Goal: Information Seeking & Learning: Learn about a topic

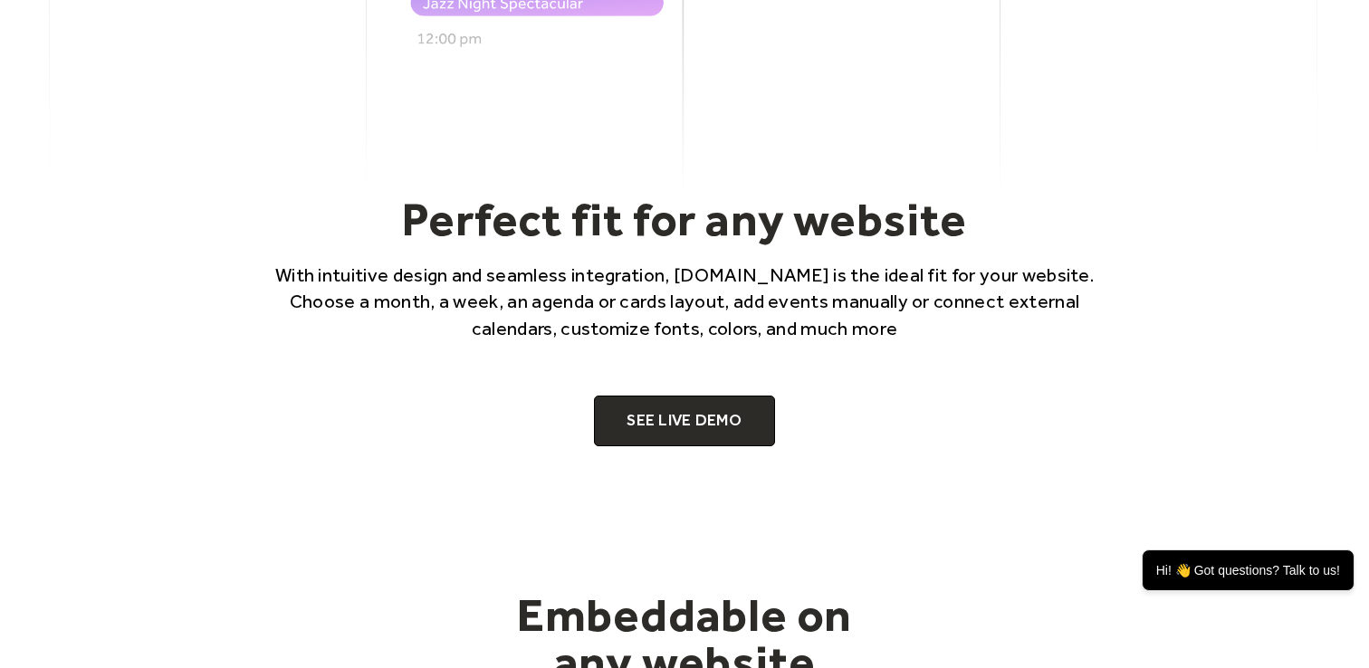
scroll to position [1076, 0]
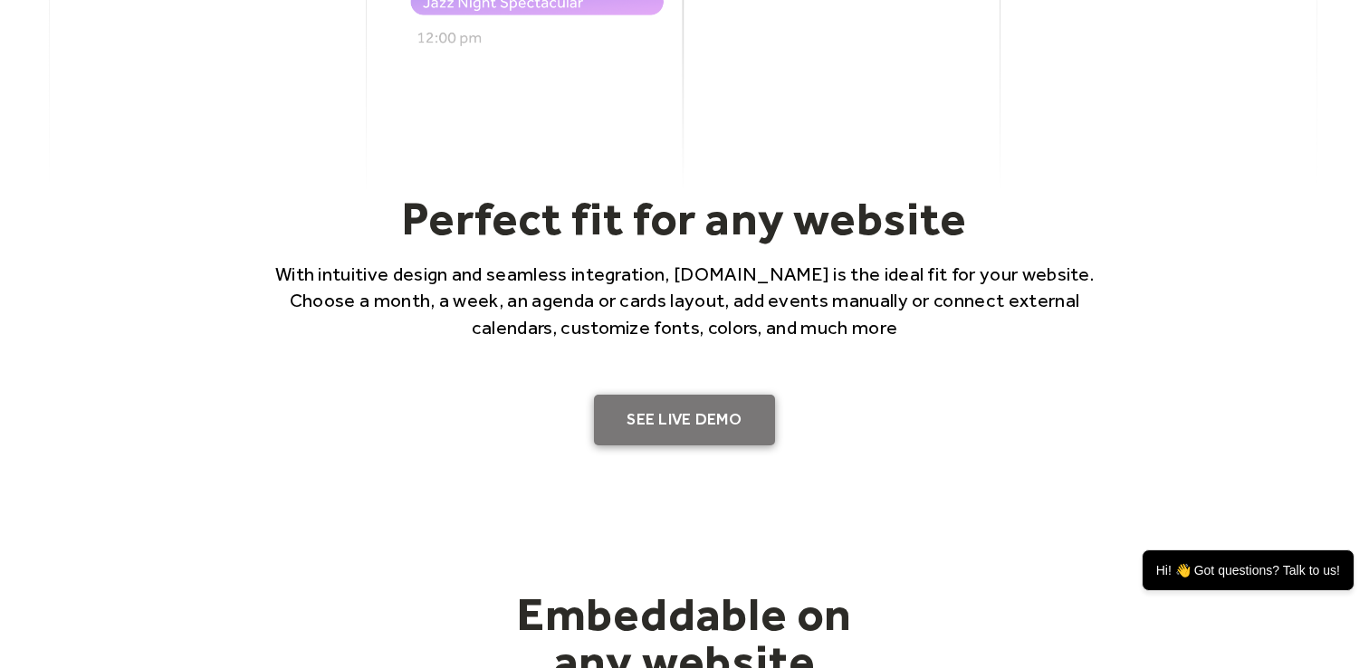
click at [638, 415] on link "SEE LIVE DEMO" at bounding box center [684, 420] width 181 height 51
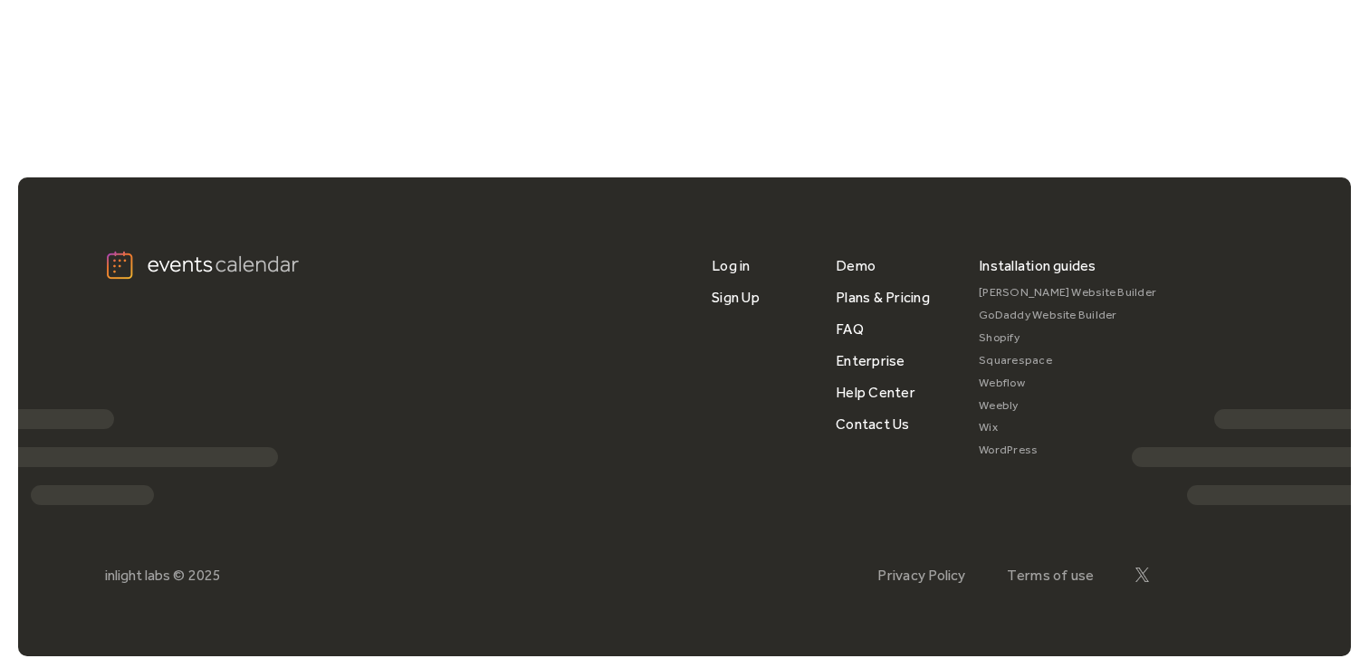
scroll to position [1438, 0]
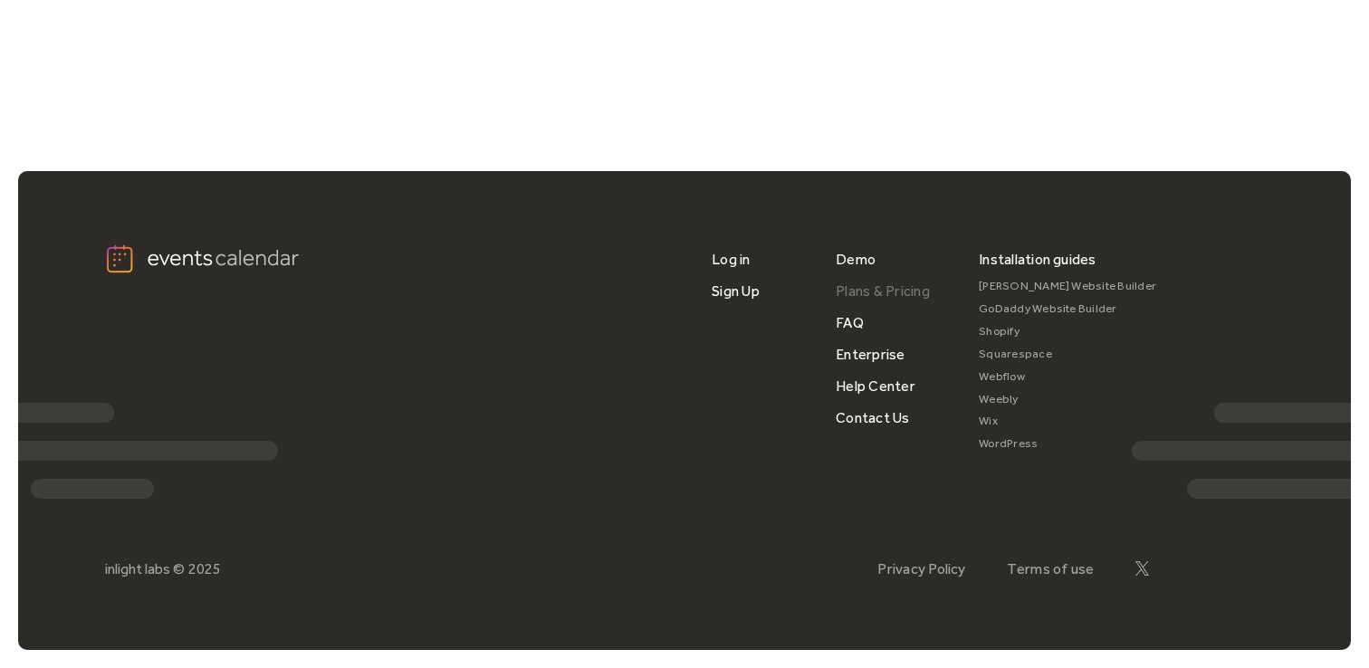
click at [857, 288] on link "Plans & Pricing" at bounding box center [883, 291] width 94 height 32
